Goal: Task Accomplishment & Management: Manage account settings

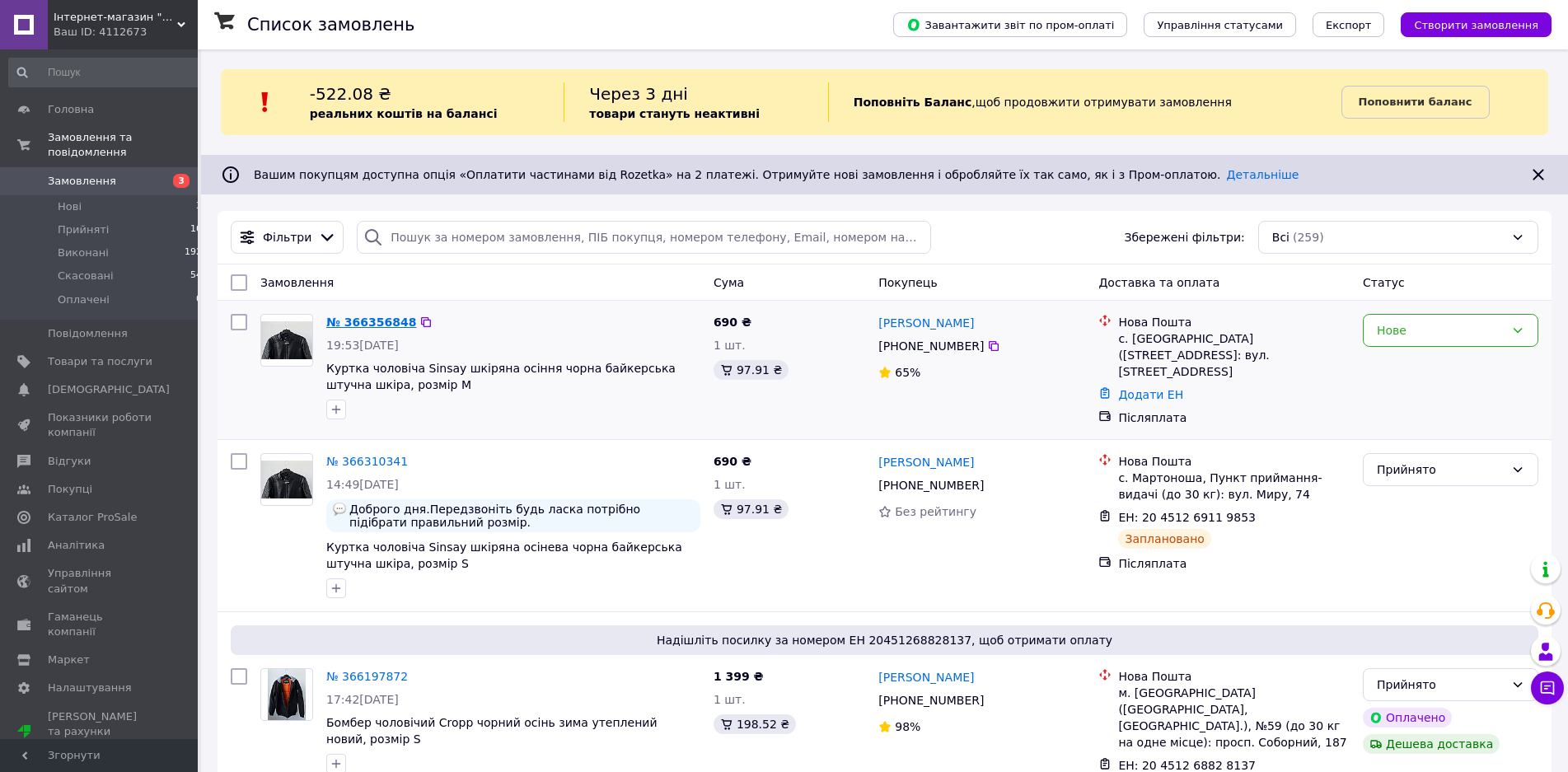
click at [365, 321] on link "№ 366356848" at bounding box center [371, 322] width 90 height 14
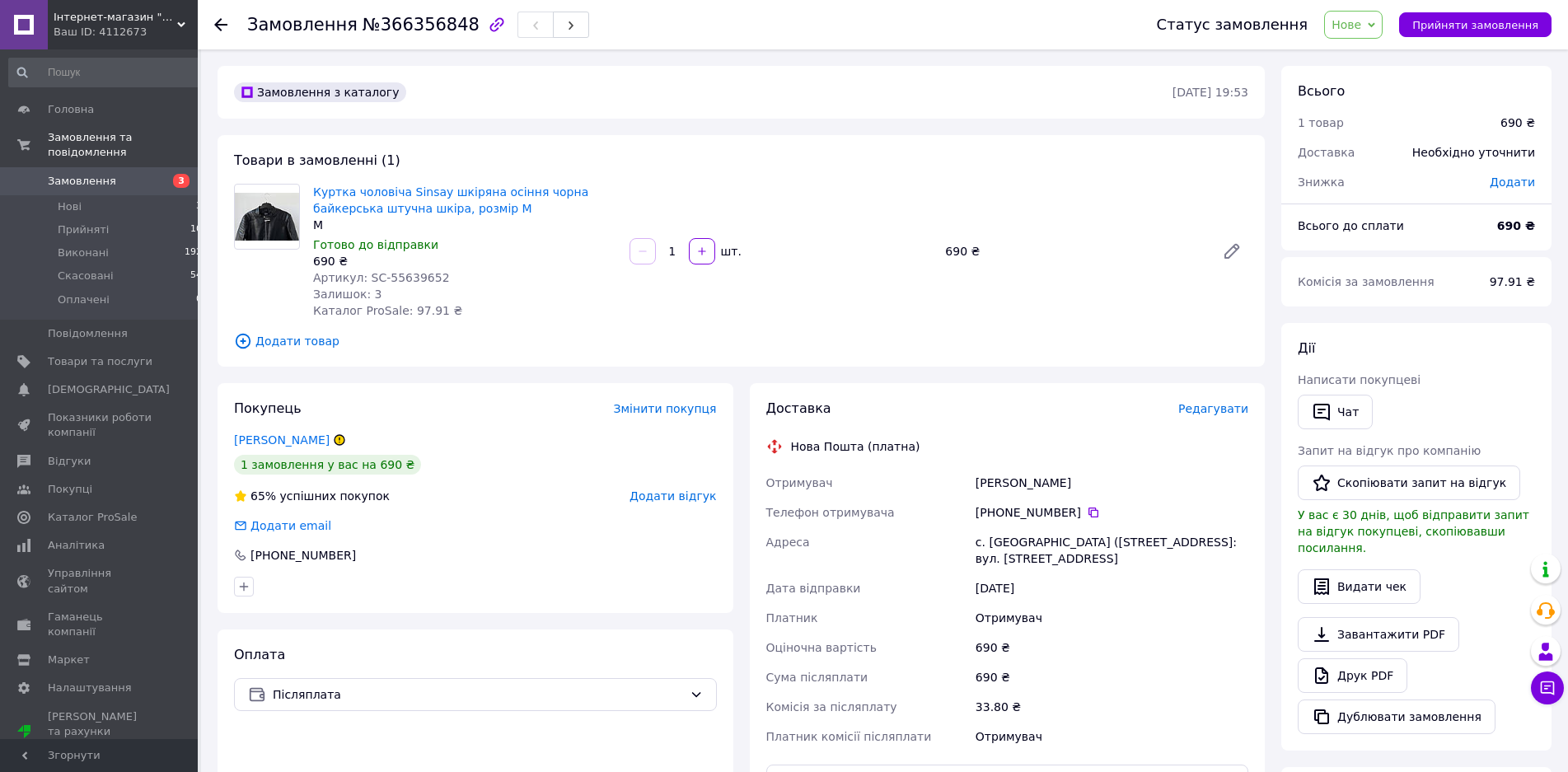
click at [1354, 18] on span "Нове" at bounding box center [1346, 25] width 30 height 14
click at [1372, 54] on li "Прийнято" at bounding box center [1362, 57] width 76 height 24
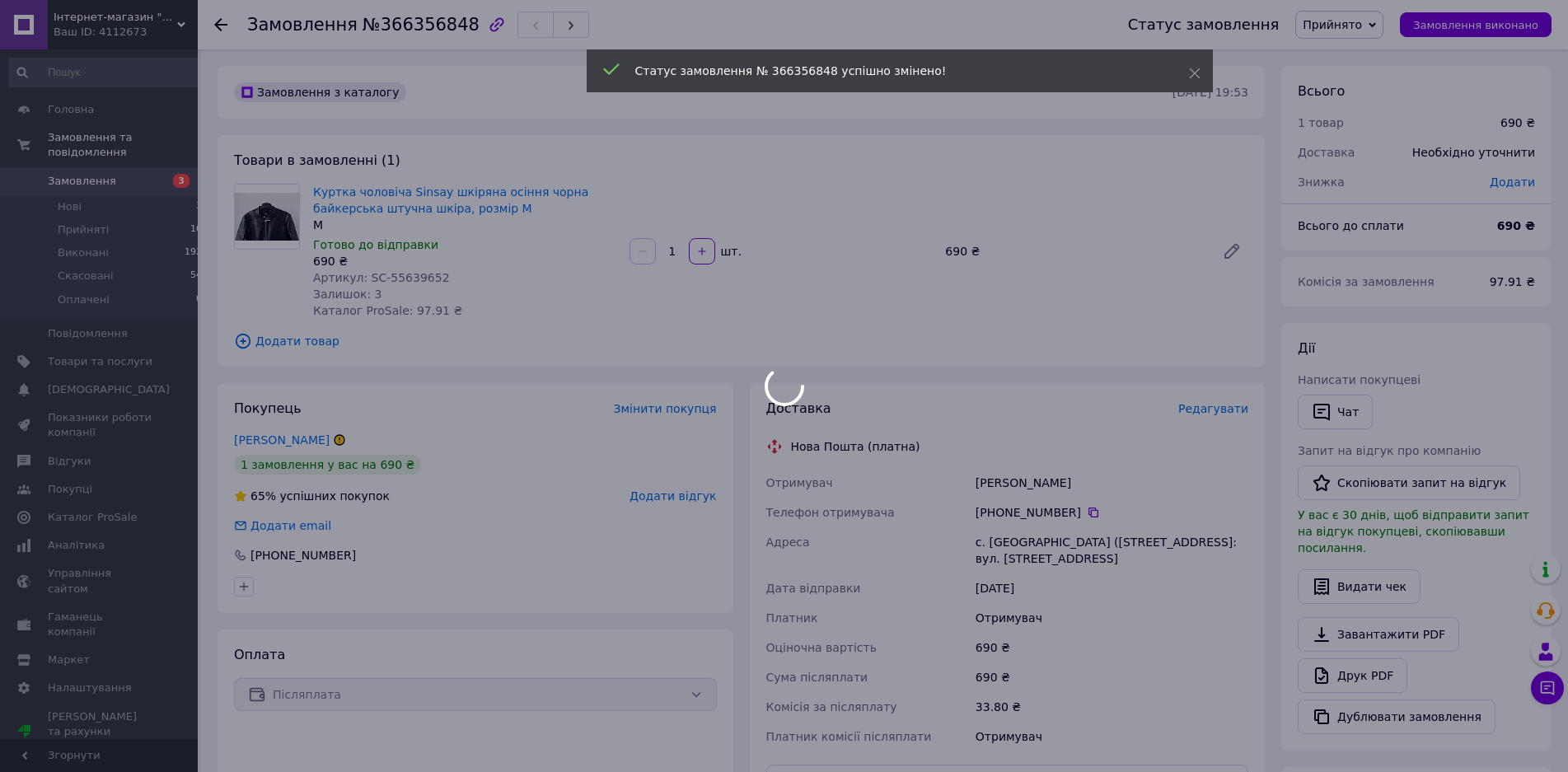
scroll to position [325, 0]
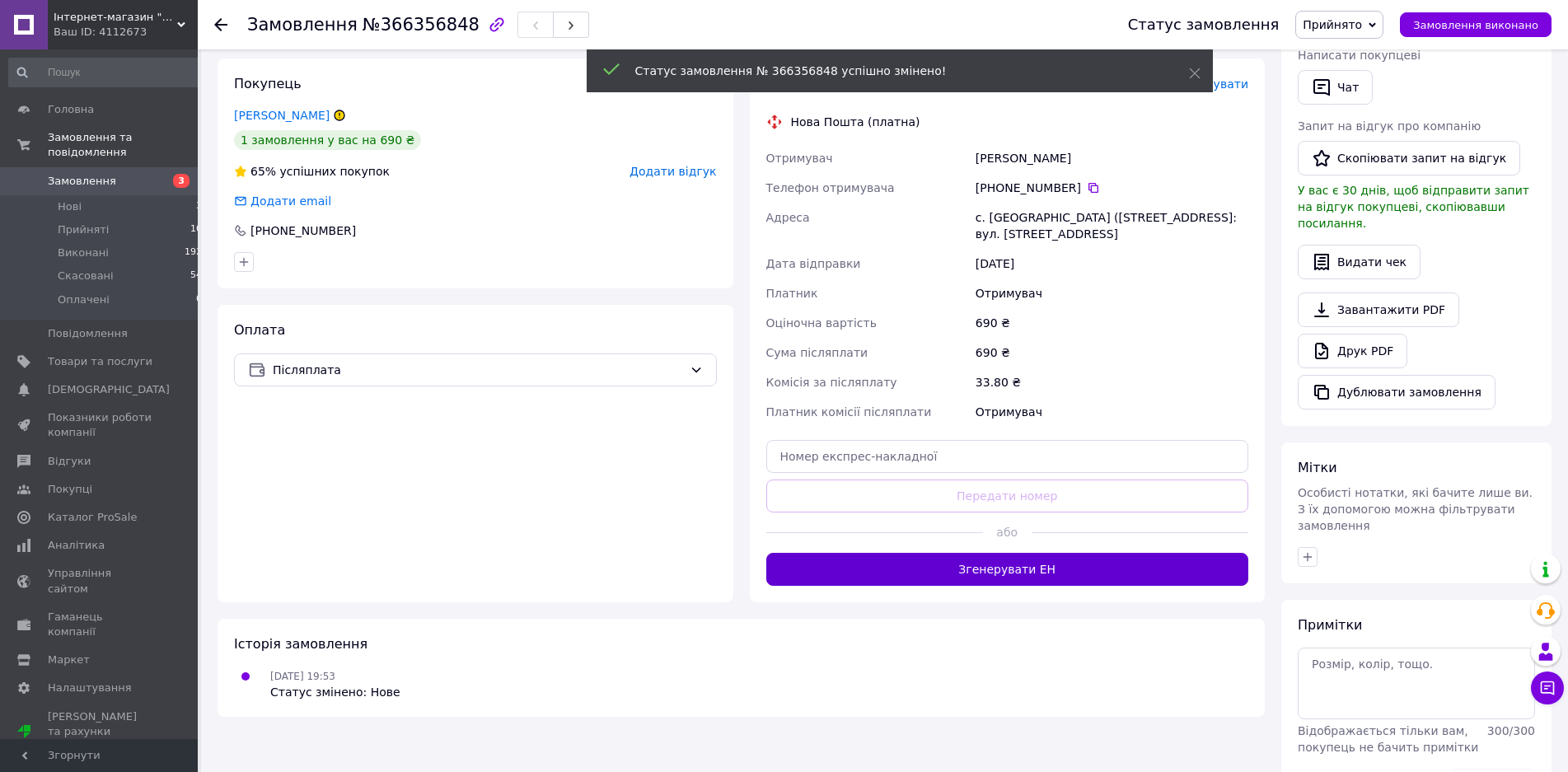
click at [919, 572] on button "Згенерувати ЕН" at bounding box center [1008, 569] width 483 height 33
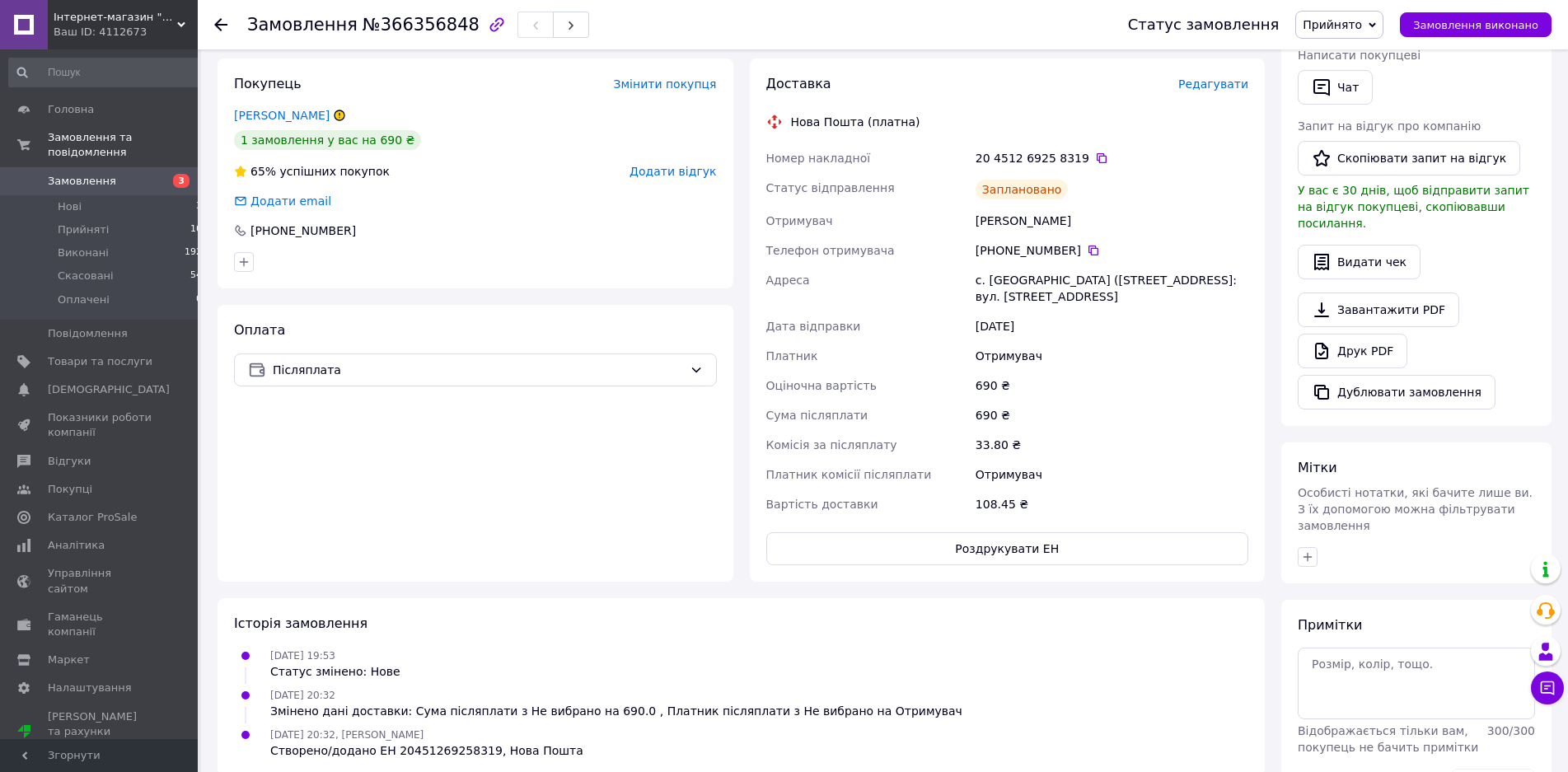
scroll to position [0, 0]
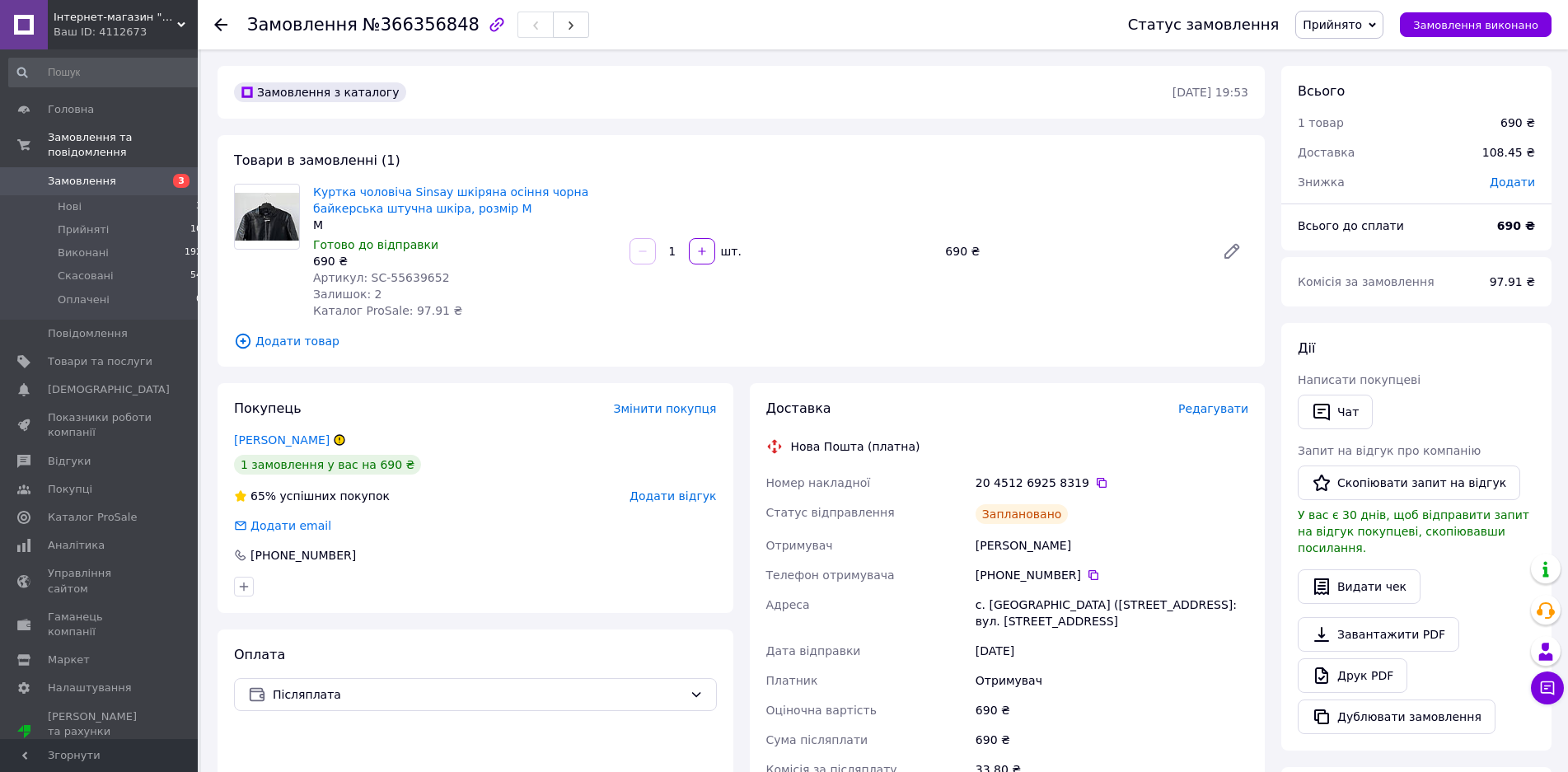
click at [139, 174] on span "Замовлення" at bounding box center [100, 180] width 105 height 15
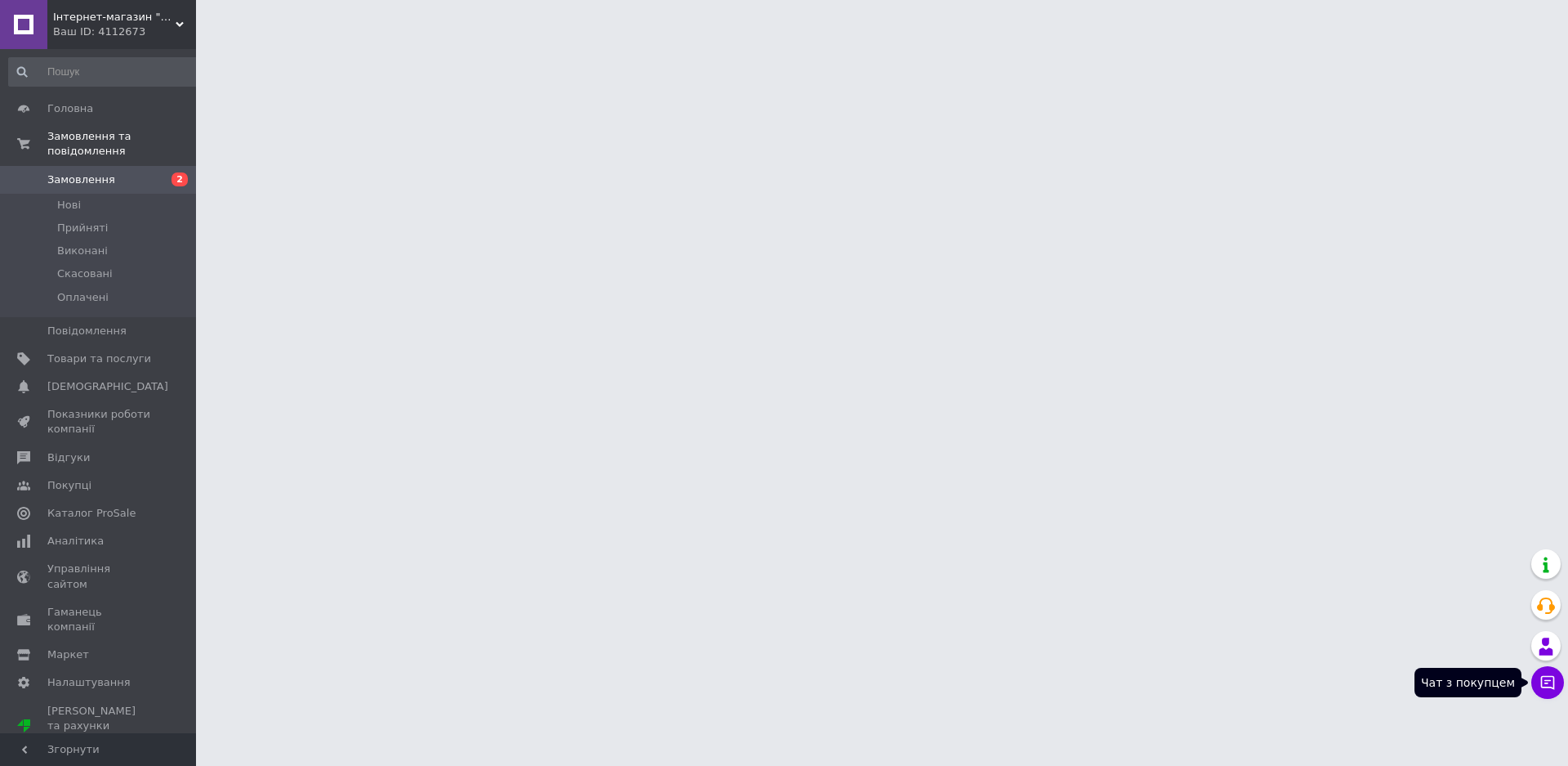
click at [1548, 682] on icon at bounding box center [1548, 682] width 13 height 13
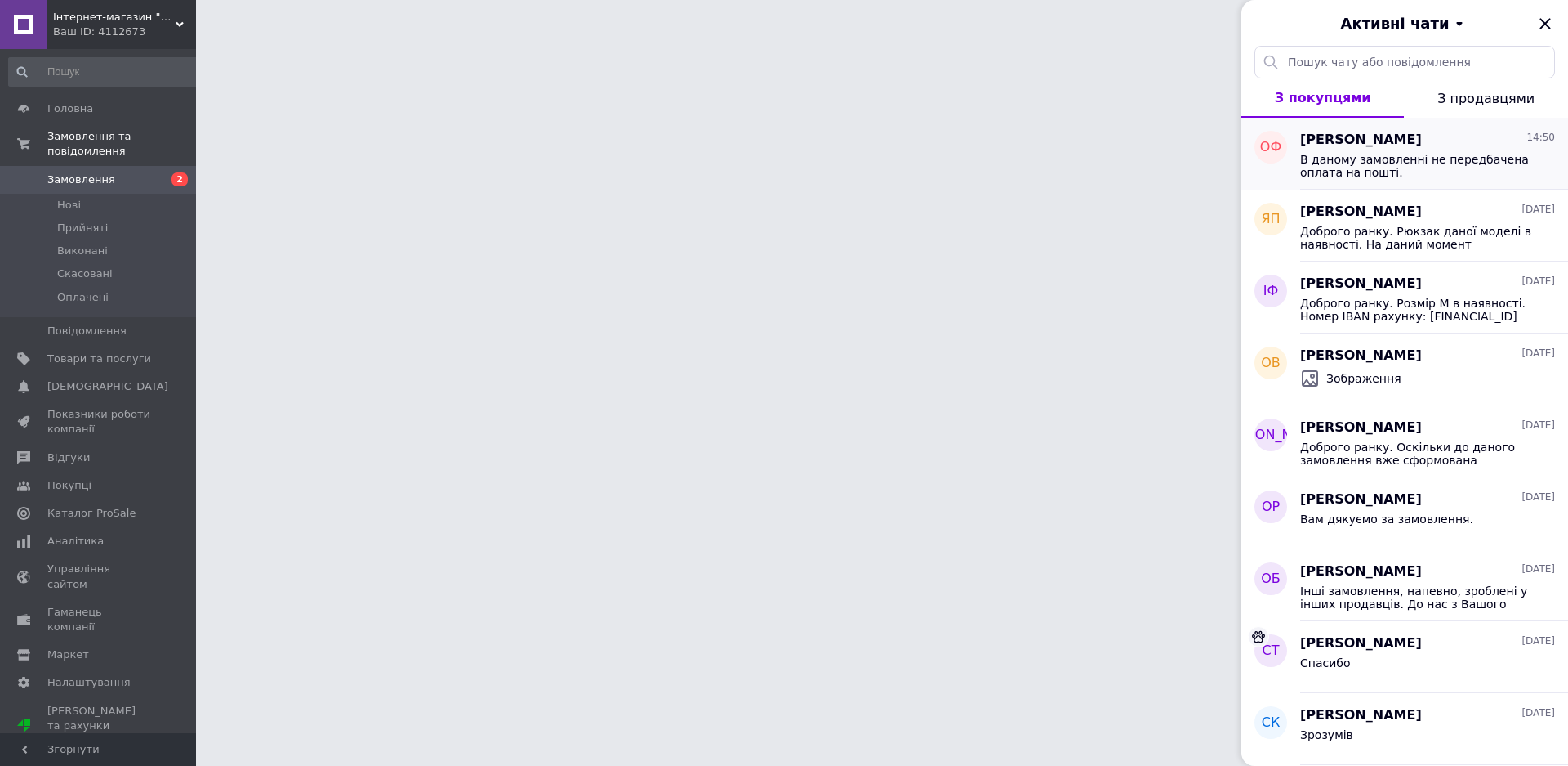
click at [1425, 163] on span "В даному замовленні не передбачена оплата на пошті." at bounding box center [1416, 166] width 232 height 26
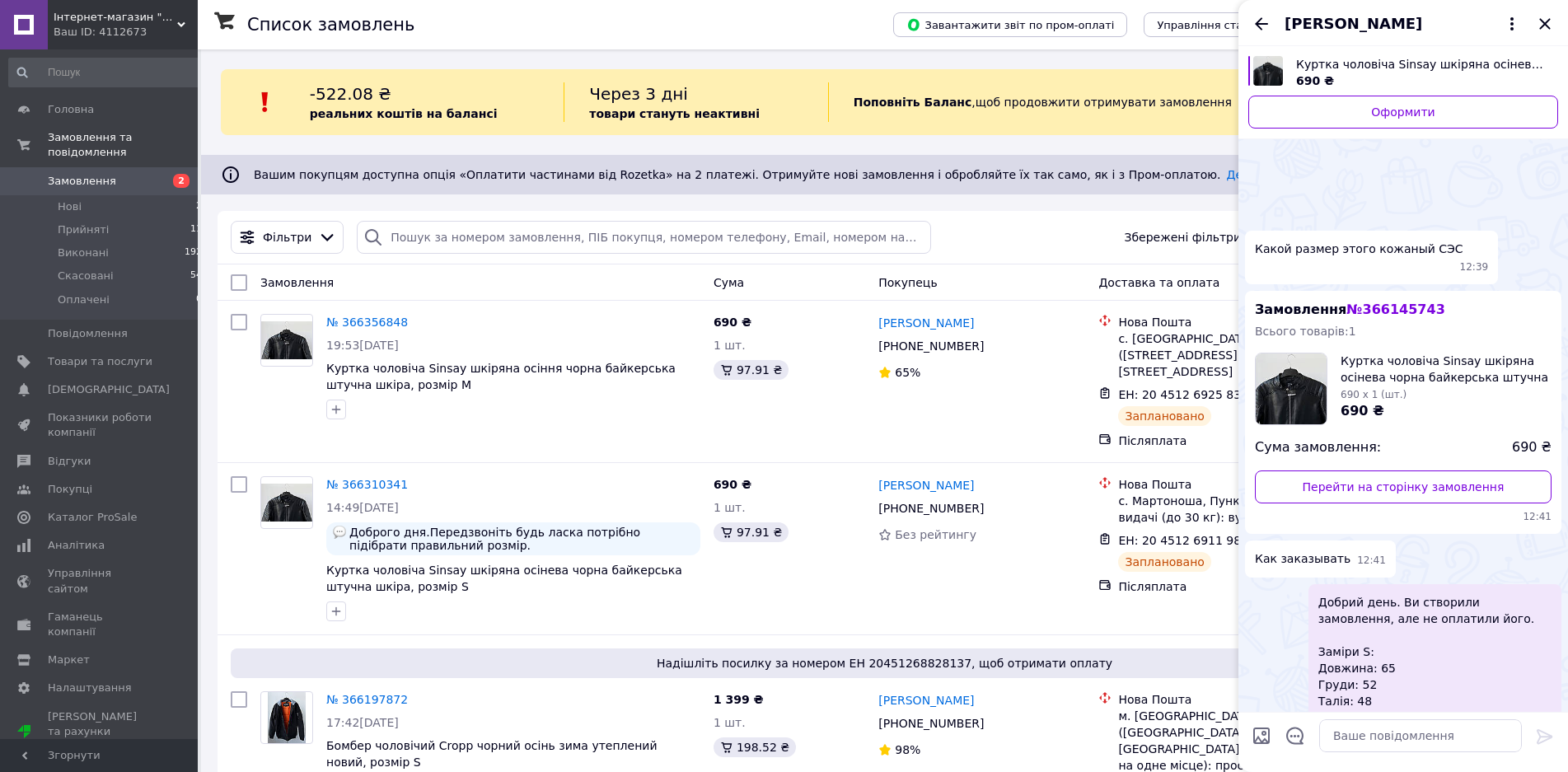
scroll to position [2024, 0]
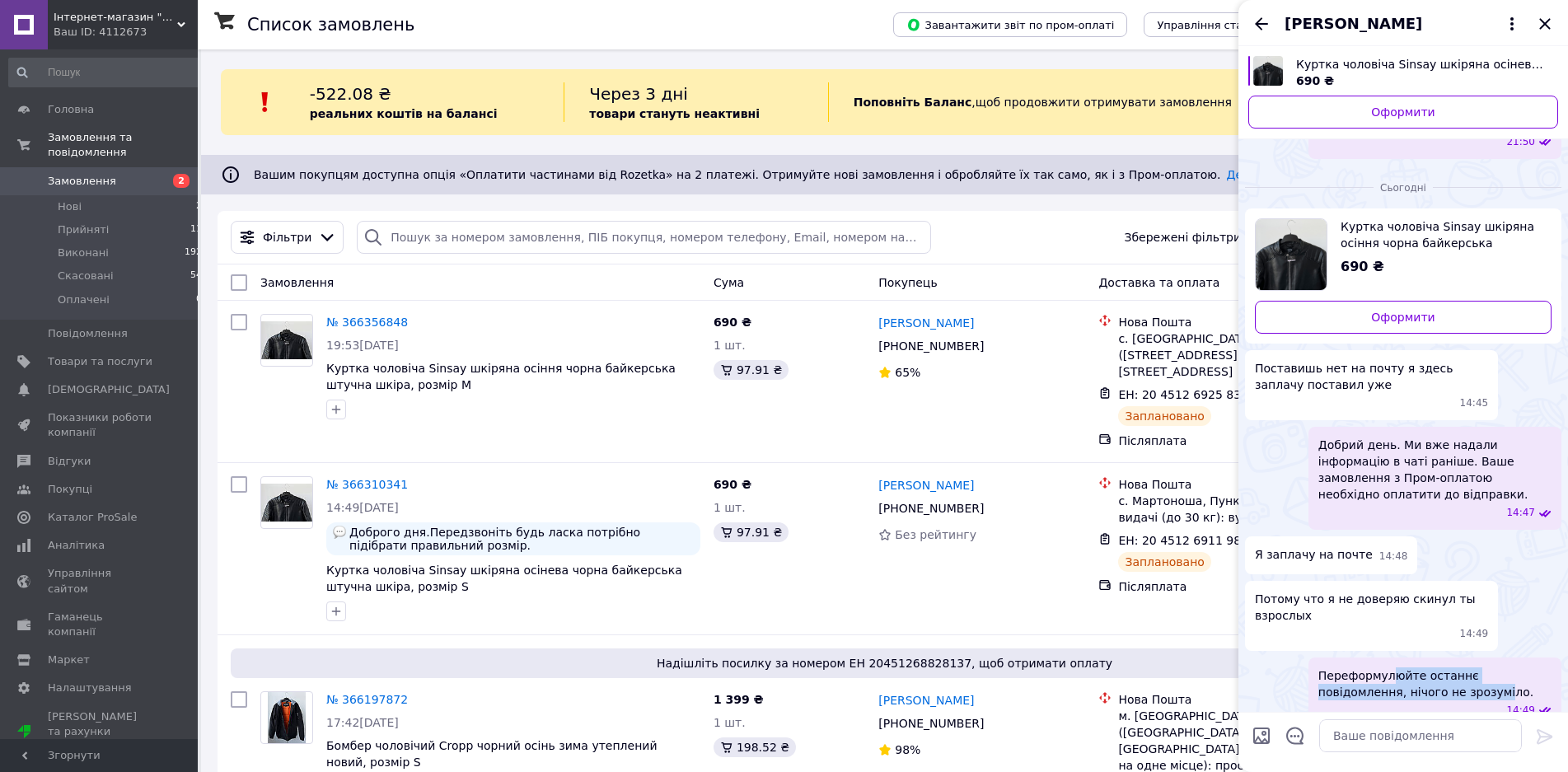
drag, startPoint x: 1386, startPoint y: 572, endPoint x: 1416, endPoint y: 595, distance: 37.8
click at [1412, 667] on span "Переформулюйте останнє повідомлення, нічого не зрозуміло." at bounding box center [1434, 684] width 233 height 33
click at [1416, 667] on span "Переформулюйте останнє повідомлення, нічого не зрозуміло." at bounding box center [1434, 684] width 233 height 33
drag, startPoint x: 1388, startPoint y: 649, endPoint x: 1390, endPoint y: 658, distance: 9.2
click at [1389, 744] on span "В даному замовленні не передбачена оплата на пошті." at bounding box center [1434, 760] width 233 height 33
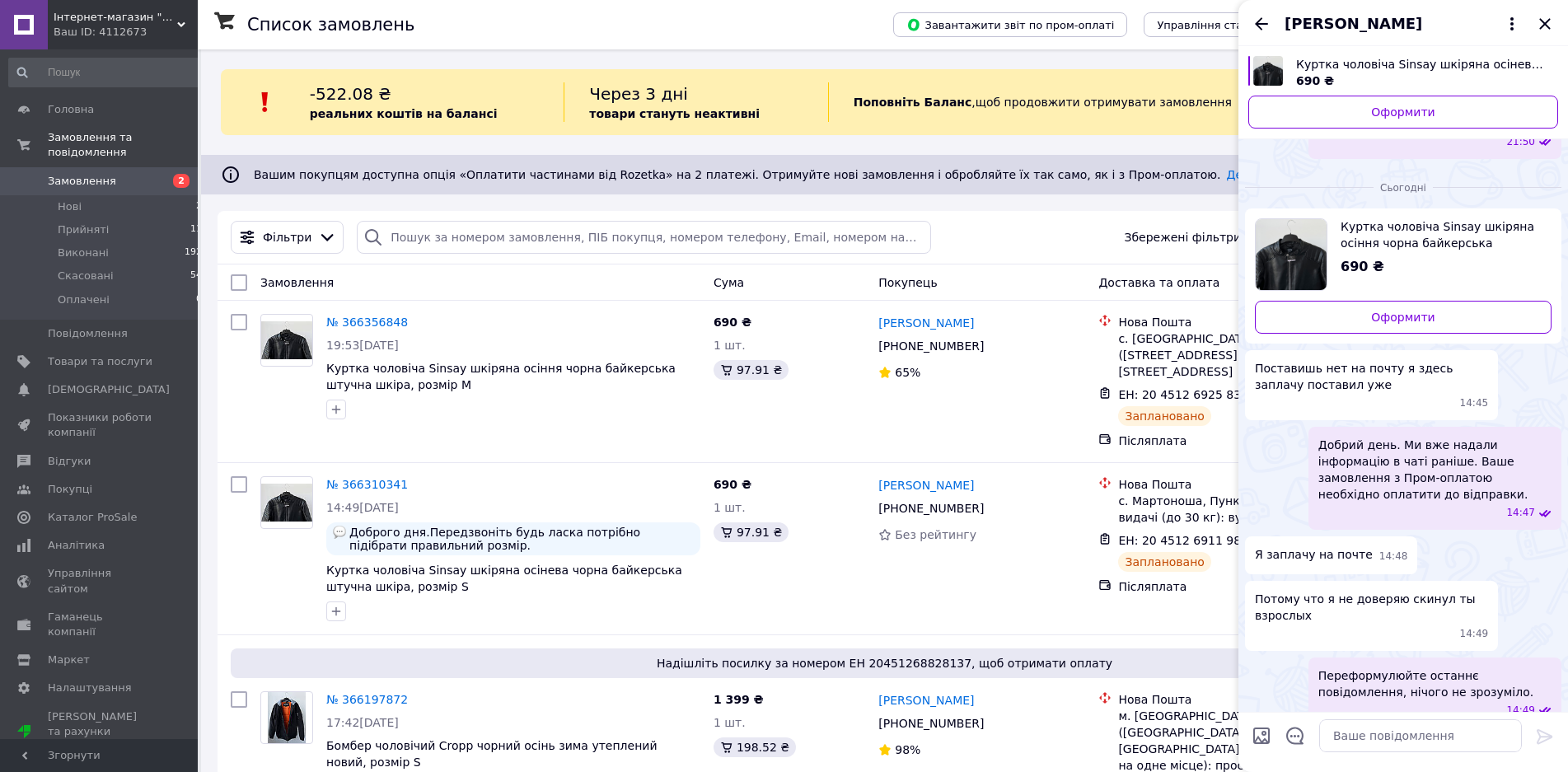
click at [1390, 744] on span "В даному замовленні не передбачена оплата на пошті." at bounding box center [1434, 760] width 233 height 33
click at [1546, 18] on icon "Закрити" at bounding box center [1545, 23] width 19 height 19
